Goal: Communication & Community: Answer question/provide support

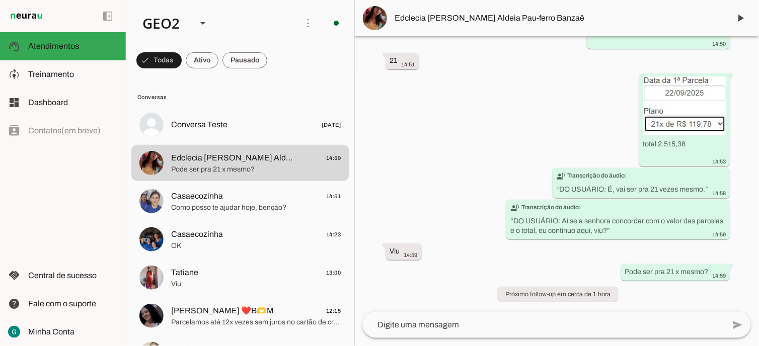
scroll to position [18209, 0]
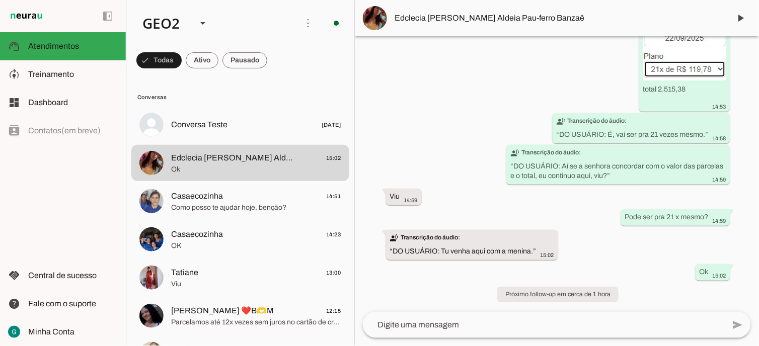
scroll to position [18264, 0]
